Goal: Task Accomplishment & Management: Use online tool/utility

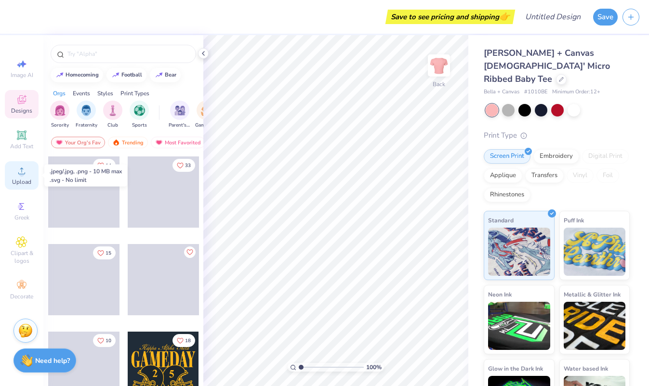
click at [27, 177] on div "Upload" at bounding box center [22, 175] width 34 height 28
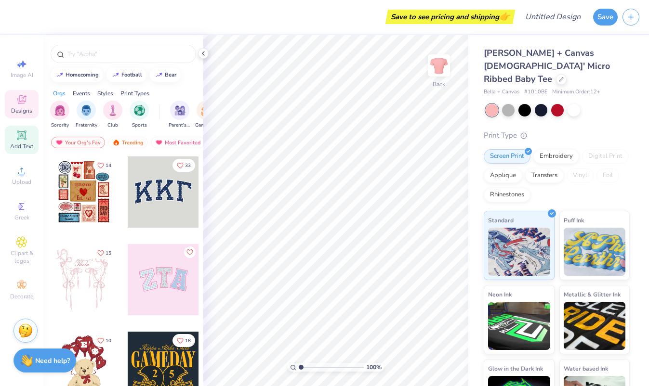
click at [24, 141] on icon at bounding box center [22, 136] width 12 height 12
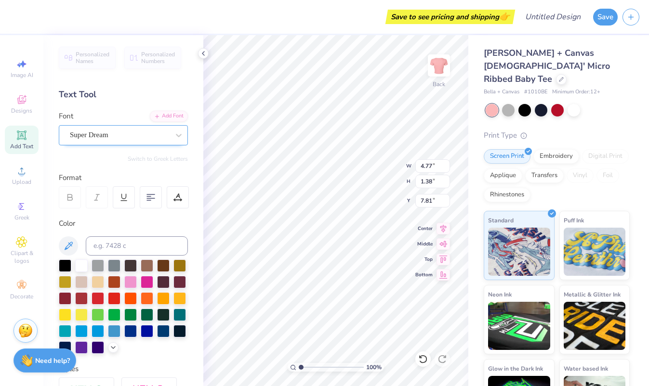
click at [119, 136] on div "Super Dream" at bounding box center [119, 135] width 101 height 15
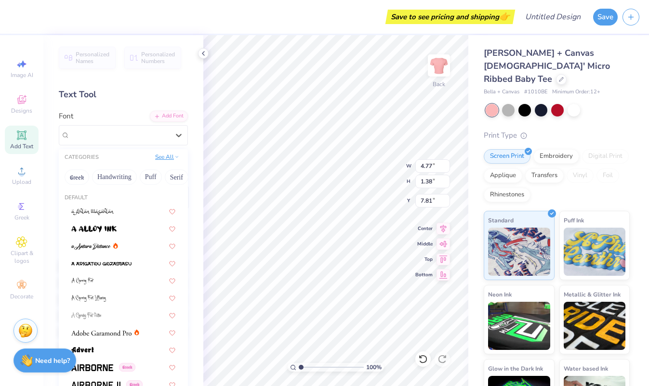
click at [165, 160] on button "See All" at bounding box center [167, 157] width 30 height 10
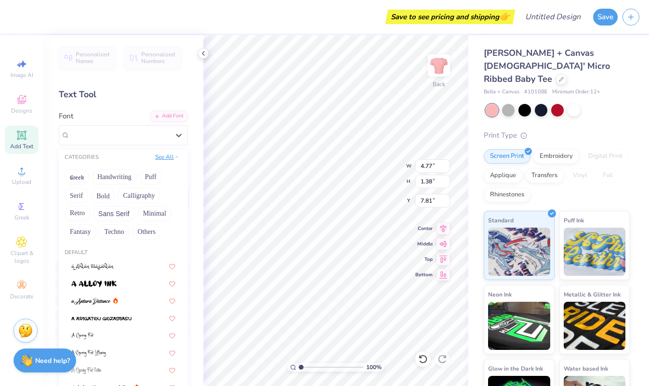
click at [158, 162] on button "See All" at bounding box center [167, 157] width 30 height 10
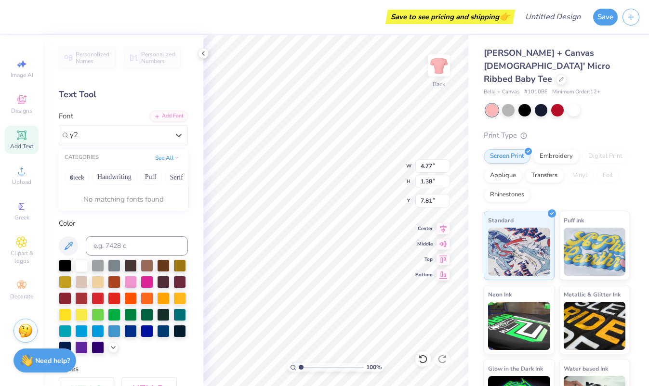
type input "y"
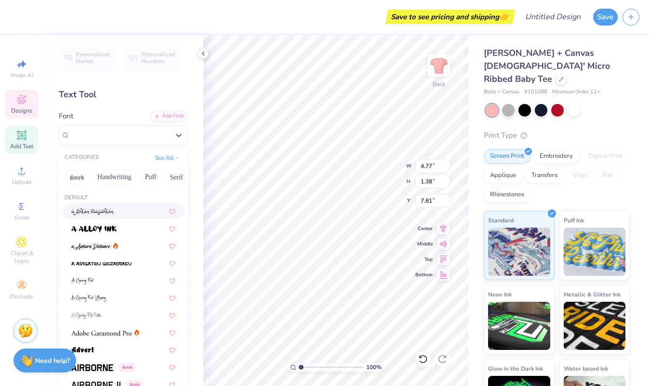
click at [26, 97] on icon at bounding box center [25, 96] width 3 height 3
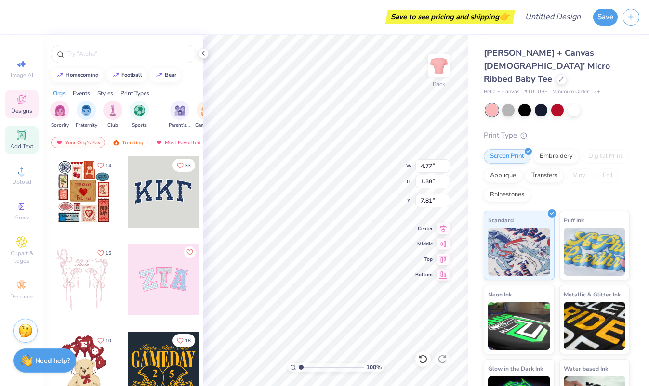
click at [32, 138] on div "Add Text" at bounding box center [22, 140] width 34 height 28
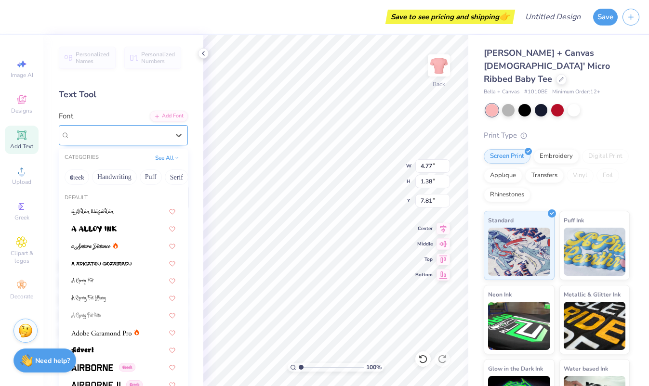
click at [118, 129] on div at bounding box center [119, 135] width 99 height 13
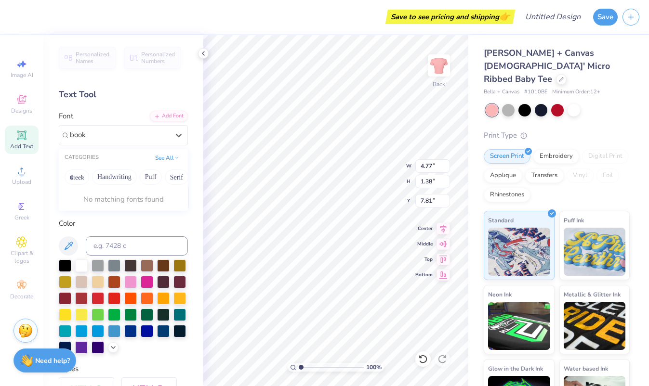
scroll to position [0, 3]
type input "book"
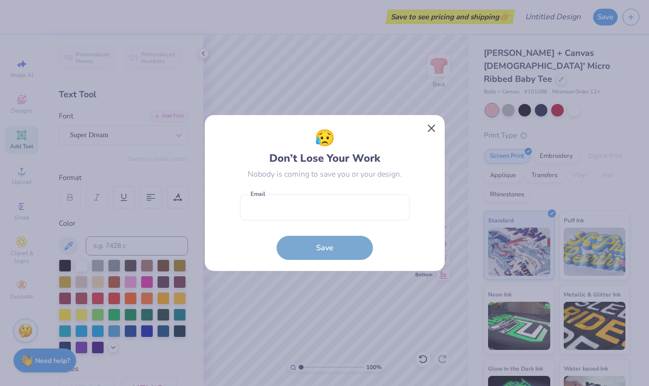
click at [432, 131] on button "Close" at bounding box center [431, 129] width 18 height 18
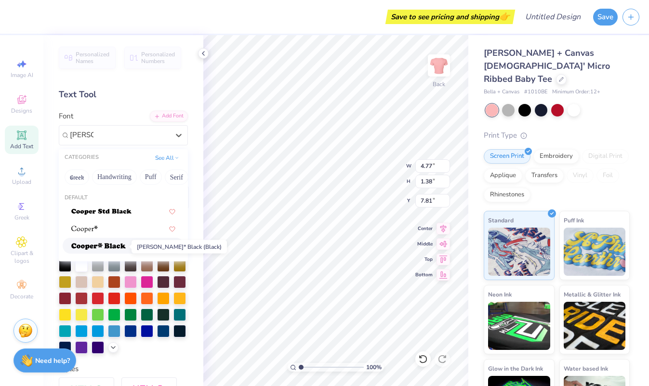
click at [116, 244] on span at bounding box center [98, 246] width 54 height 10
type input "[PERSON_NAME]"
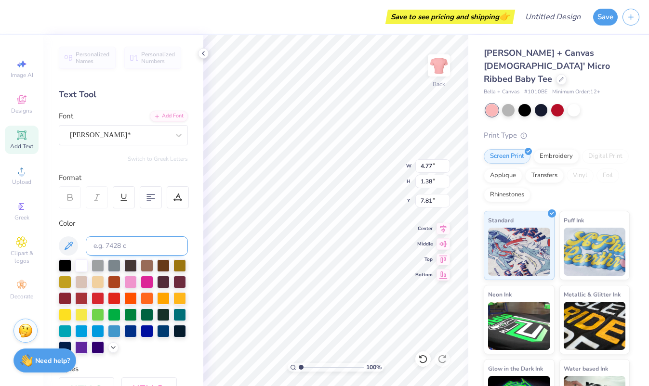
type input "5.69"
type input "1.48"
type input "7.76"
type textarea "Baby,"
type input "2.10"
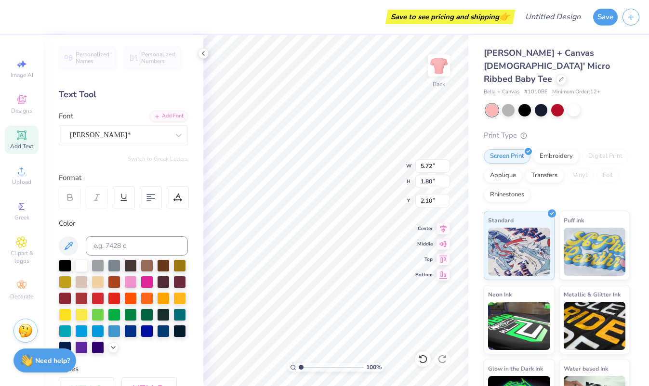
scroll to position [0, 2]
type textarea "Baby, come touch the pearl"
type input "4.77"
type input "1.38"
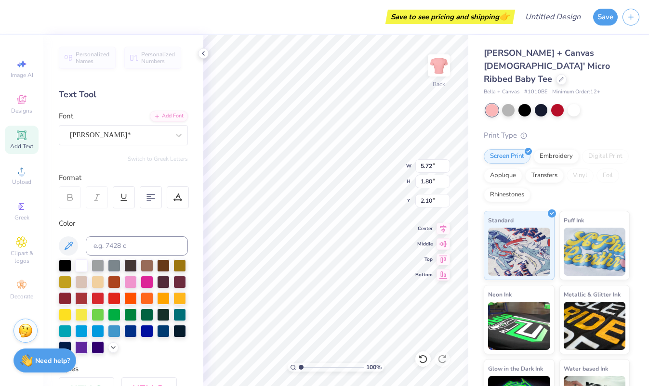
type input "7.81"
click at [150, 201] on icon at bounding box center [150, 197] width 9 height 9
type input "11.00"
click at [182, 199] on div at bounding box center [178, 197] width 22 height 22
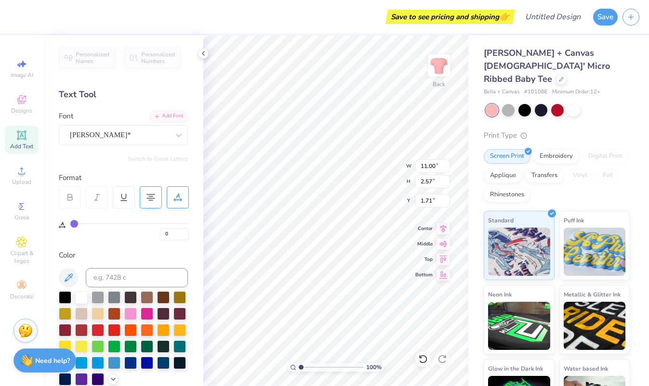
drag, startPoint x: 76, startPoint y: 227, endPoint x: 82, endPoint y: 227, distance: 6.7
click at [82, 227] on div "0" at bounding box center [129, 231] width 119 height 17
type input "1"
type input "2"
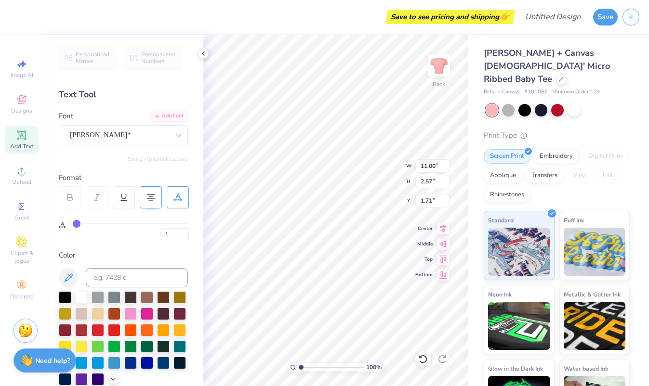
type input "2"
type input "3"
type input "4"
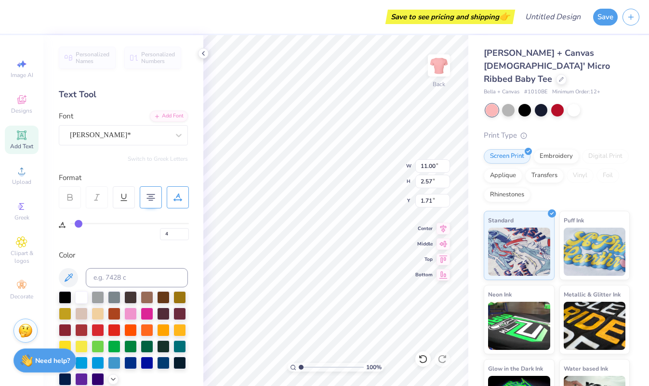
type input "5"
type input "6"
type input "7"
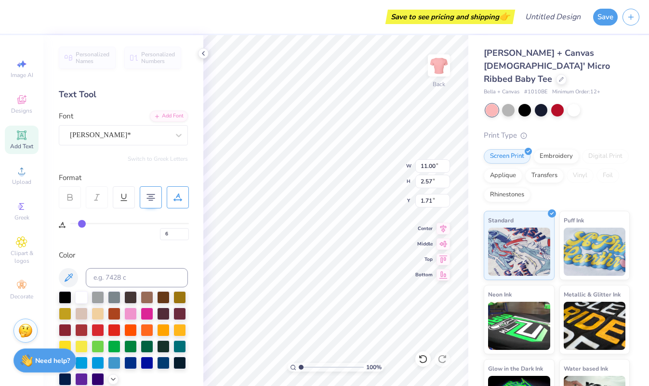
type input "7"
type input "8"
type input "9"
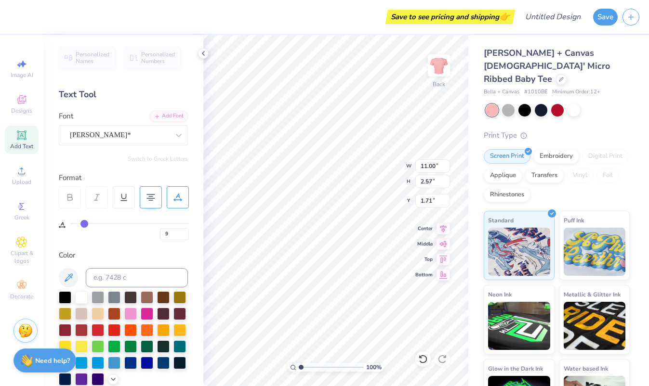
type input "10"
type input "11.02"
type input "2.21"
type input "1.90"
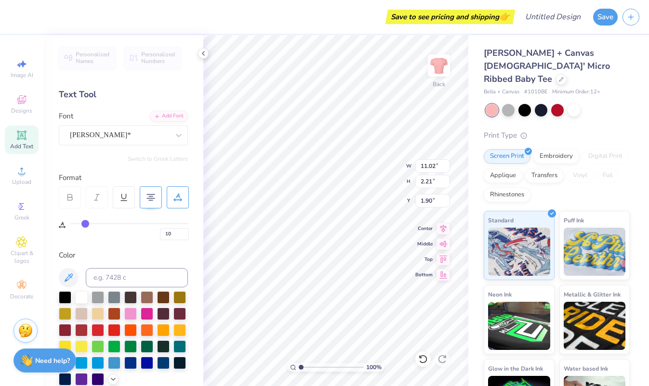
type input "11"
type input "12"
type input "13"
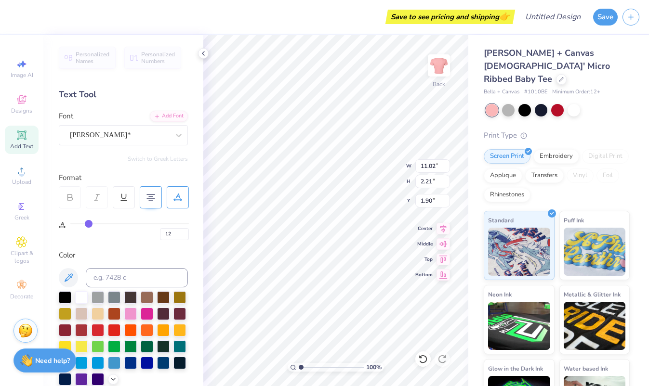
type input "13"
type input "14"
type input "15"
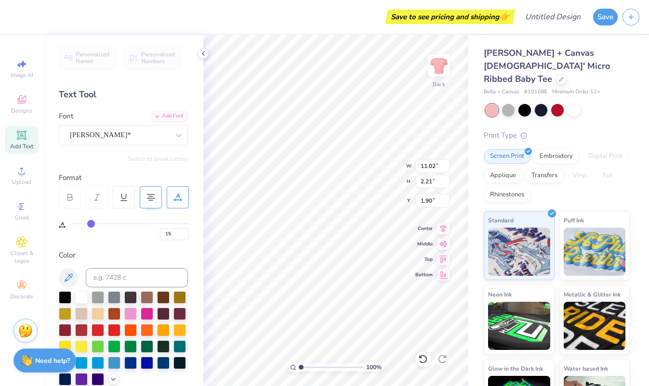
type input "16"
type input "17"
type input "18"
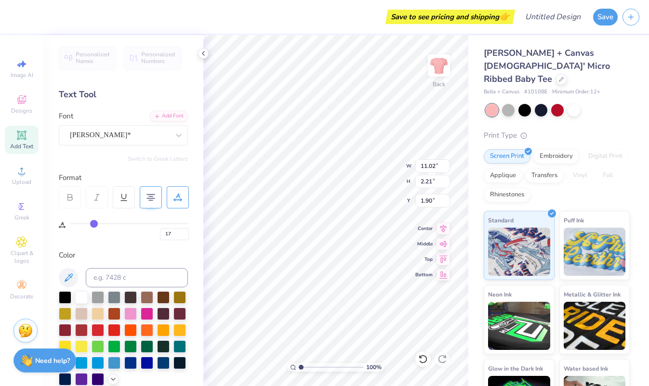
type input "18"
type input "19"
type input "20"
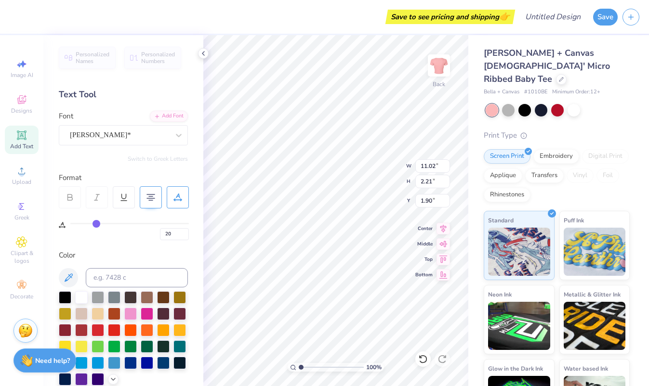
drag, startPoint x: 76, startPoint y: 224, endPoint x: 96, endPoint y: 225, distance: 20.7
type input "20"
click at [96, 225] on input "range" at bounding box center [129, 223] width 119 height 1
type input "1.94"
type input "2.03"
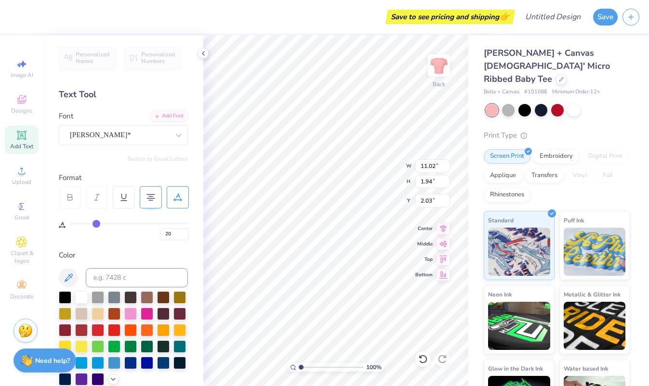
type input "19"
type input "18"
type input "17"
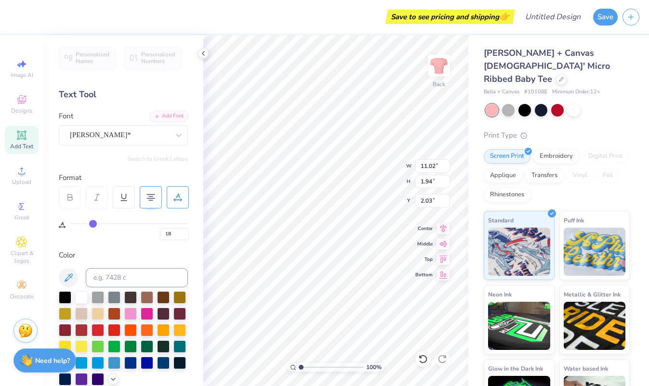
type input "17"
type input "16"
type input "15"
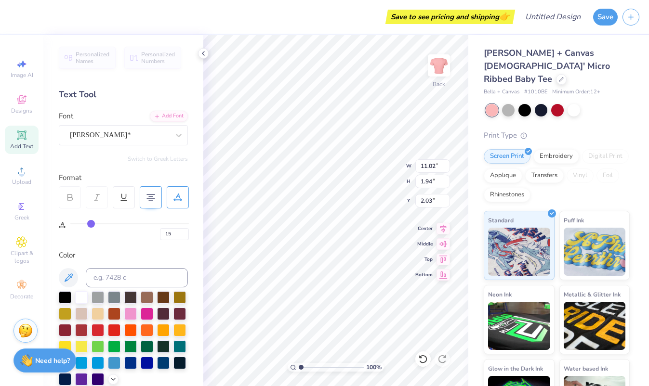
type input "14"
type input "13"
type input "12"
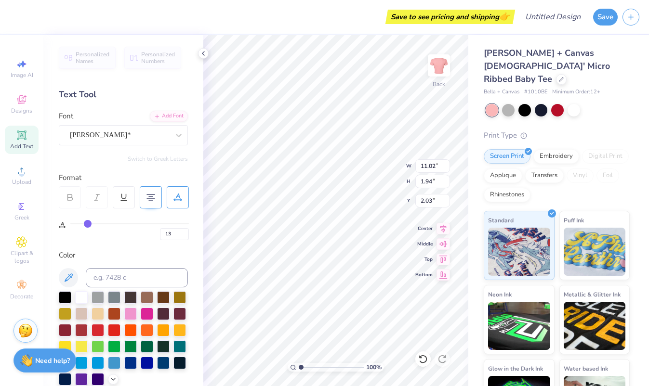
type input "12"
type input "11"
type input "10"
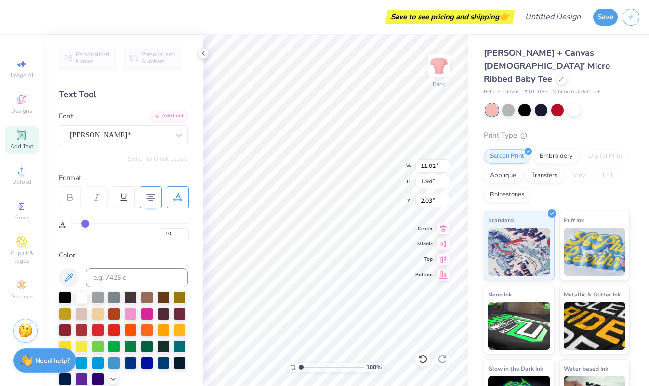
type input "9"
type input "8"
type input "7"
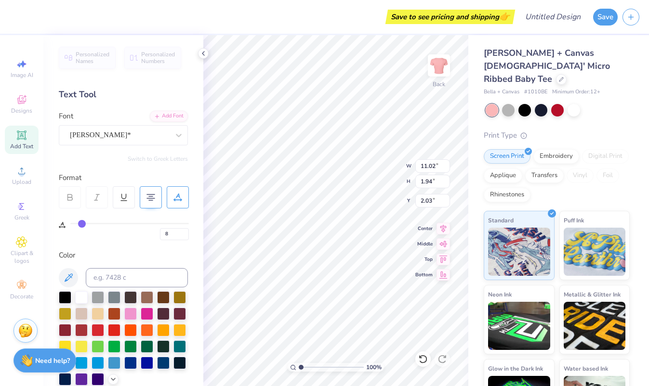
type input "7"
type input "6"
type input "5"
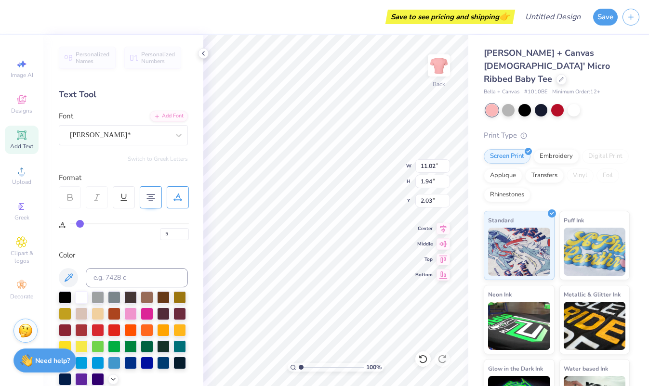
type input "4"
type input "3"
type input "2"
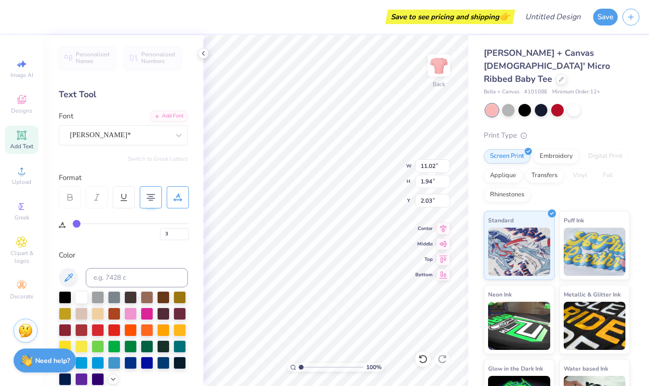
type input "2"
type input "1"
type input "0"
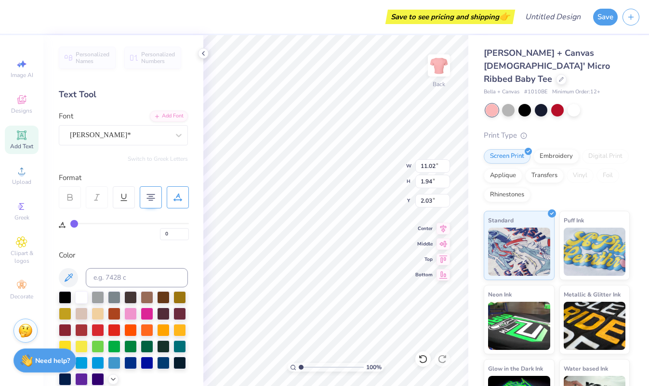
drag, startPoint x: 96, startPoint y: 225, endPoint x: 56, endPoint y: 222, distance: 40.1
type input "0"
click at [56, 222] on div "Personalized Names Personalized Numbers Text Tool Add Font Font [PERSON_NAME]* …" at bounding box center [123, 210] width 160 height 351
click at [421, 360] on icon at bounding box center [423, 360] width 10 height 10
type input "11.02"
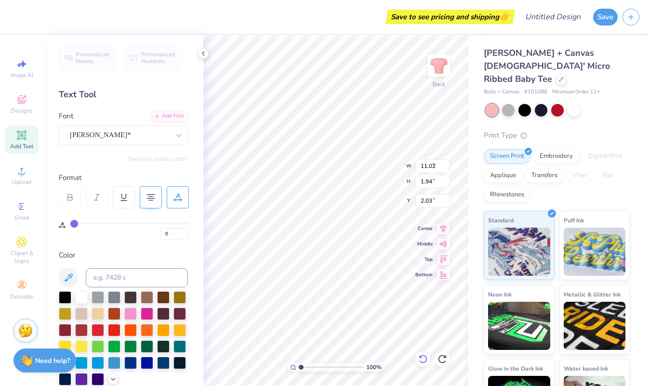
type input "20"
click at [421, 360] on icon at bounding box center [423, 360] width 10 height 10
type input "2.21"
type input "1.90"
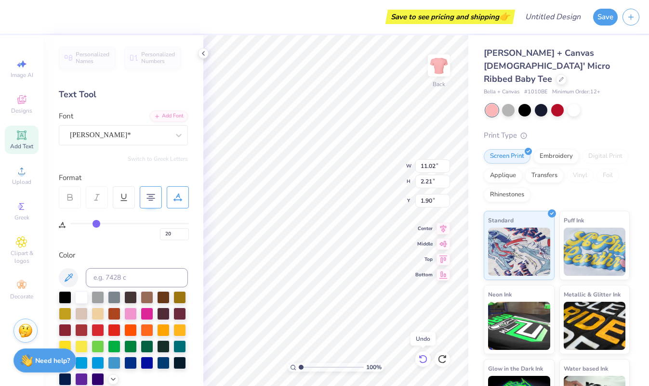
type input "10"
click at [421, 360] on icon at bounding box center [423, 360] width 10 height 10
type input "11.00"
type input "2.57"
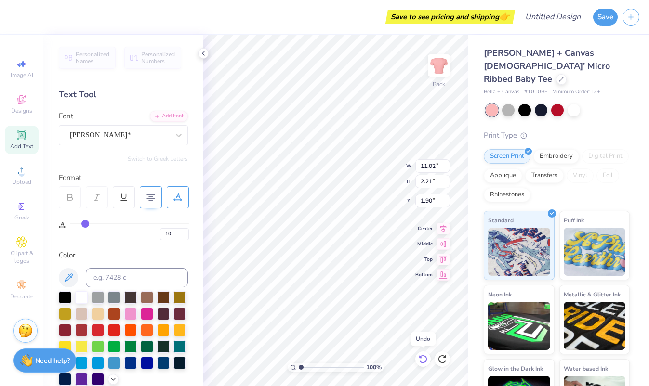
type input "1.71"
type input "0"
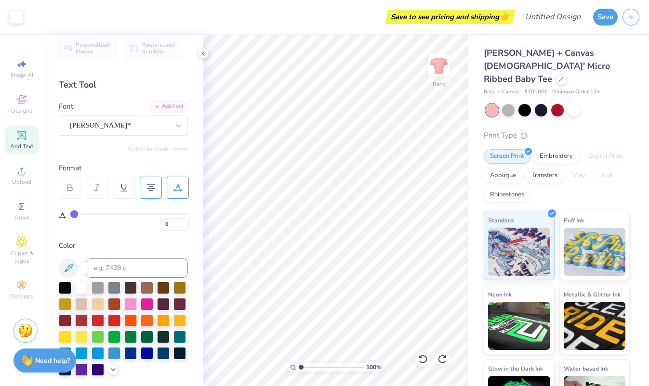
scroll to position [10, 0]
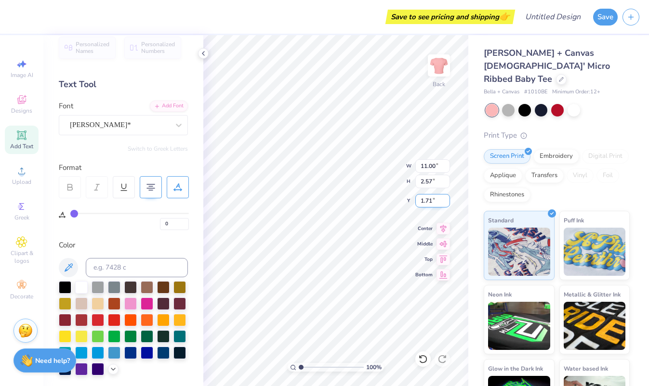
type input "10.96"
type input "2.56"
type input "2.57"
click at [447, 184] on input "2.55" at bounding box center [432, 181] width 35 height 13
click at [447, 184] on input "2.54" at bounding box center [432, 181] width 35 height 13
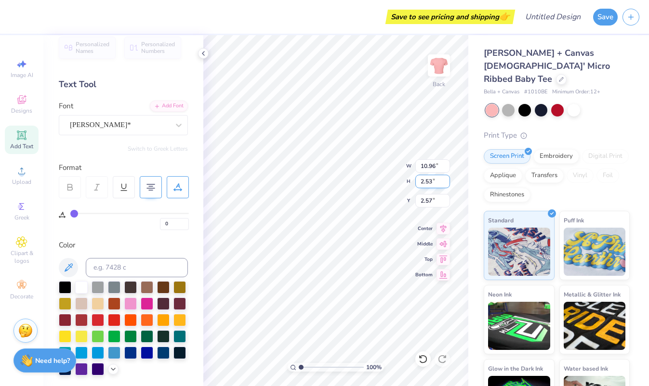
click at [446, 183] on input "2.53" at bounding box center [432, 181] width 35 height 13
click at [446, 183] on input "2.52" at bounding box center [432, 181] width 35 height 13
click at [446, 183] on input "2.51" at bounding box center [432, 181] width 35 height 13
type input "2.59"
click at [447, 180] on input "2.59" at bounding box center [432, 181] width 35 height 13
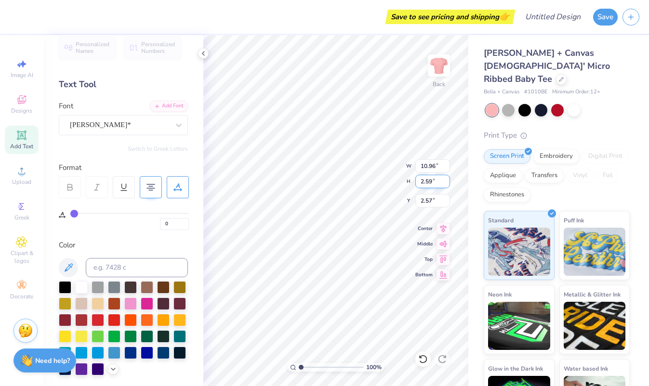
click at [447, 180] on input "2.59" at bounding box center [432, 181] width 35 height 13
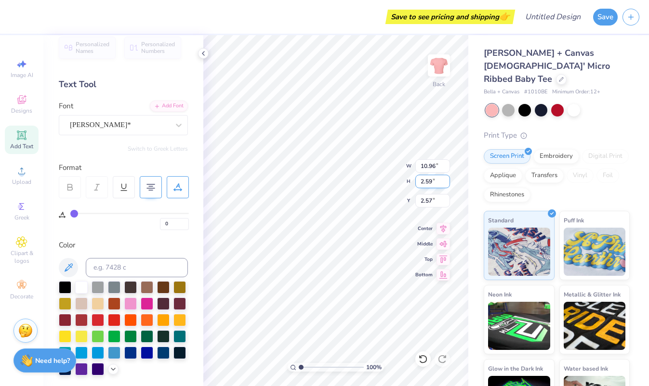
click at [447, 180] on input "2.59" at bounding box center [432, 181] width 35 height 13
type input "11.07"
type input "2.56"
click at [447, 165] on input "11.08" at bounding box center [432, 166] width 35 height 13
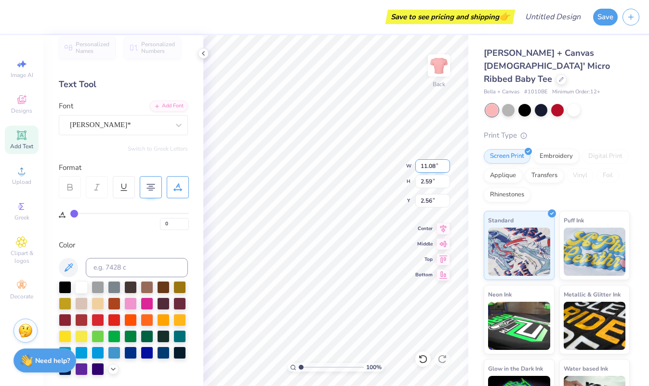
click at [447, 165] on input "11.08" at bounding box center [432, 166] width 35 height 13
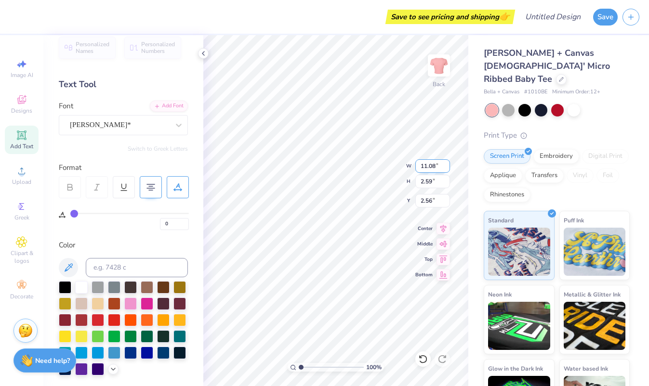
click at [447, 165] on input "11.08" at bounding box center [432, 166] width 35 height 13
type input "11.07"
